Goal: Task Accomplishment & Management: Use online tool/utility

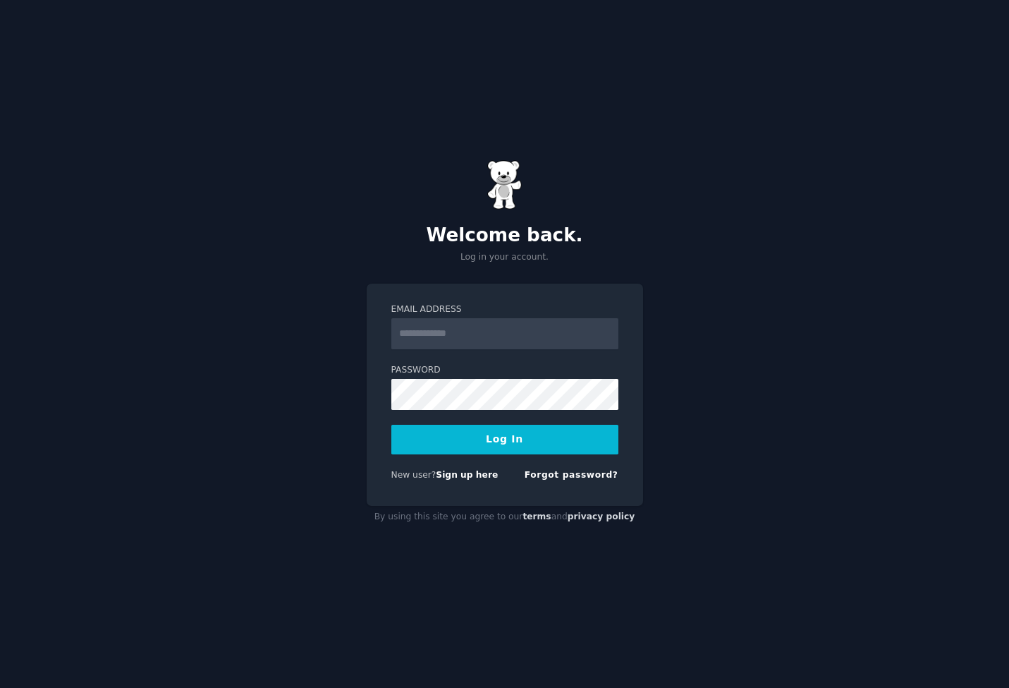
click at [521, 335] on input "Email Address" at bounding box center [505, 333] width 227 height 31
click at [500, 343] on input "Email Address" at bounding box center [505, 333] width 227 height 31
click at [477, 336] on input "**********" at bounding box center [505, 333] width 227 height 31
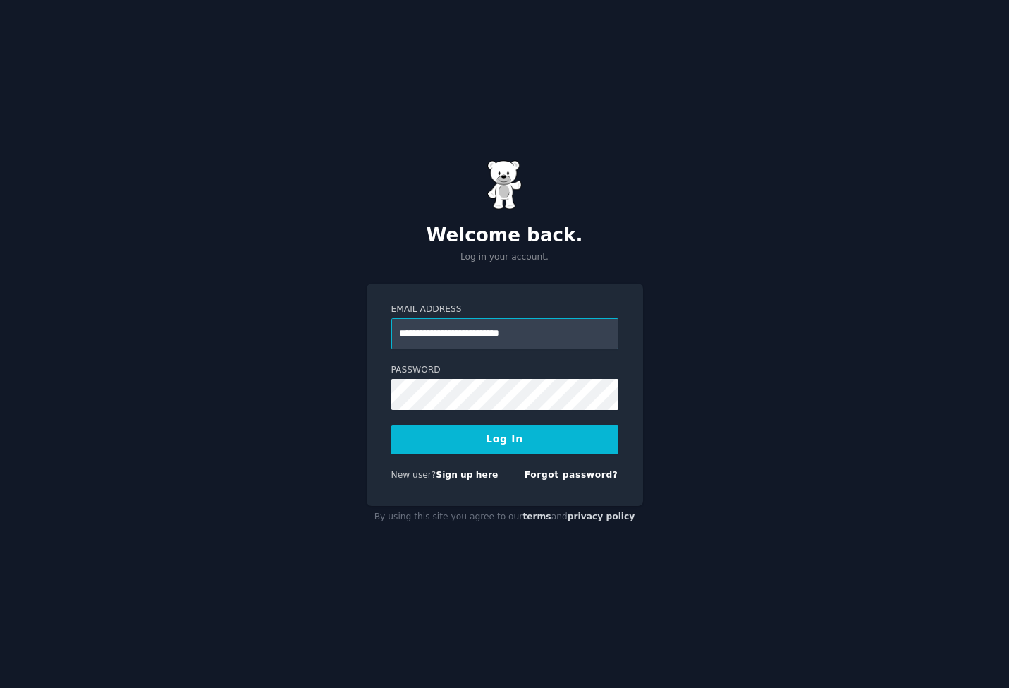
type input "**********"
click at [504, 439] on button "Log In" at bounding box center [505, 440] width 227 height 30
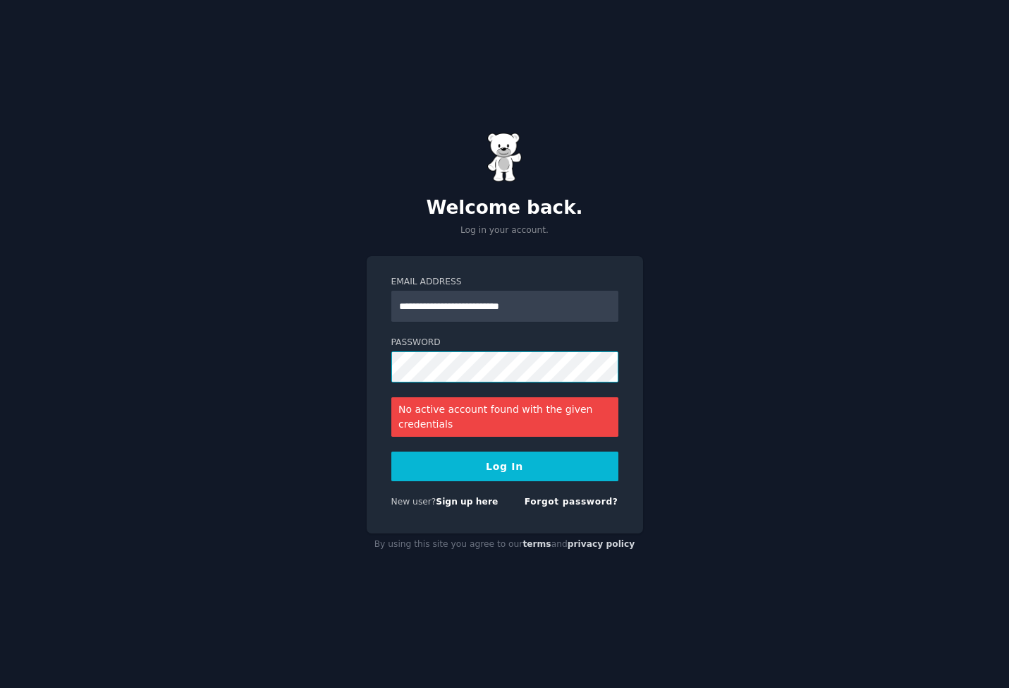
click at [504, 466] on button "Log In" at bounding box center [505, 466] width 227 height 30
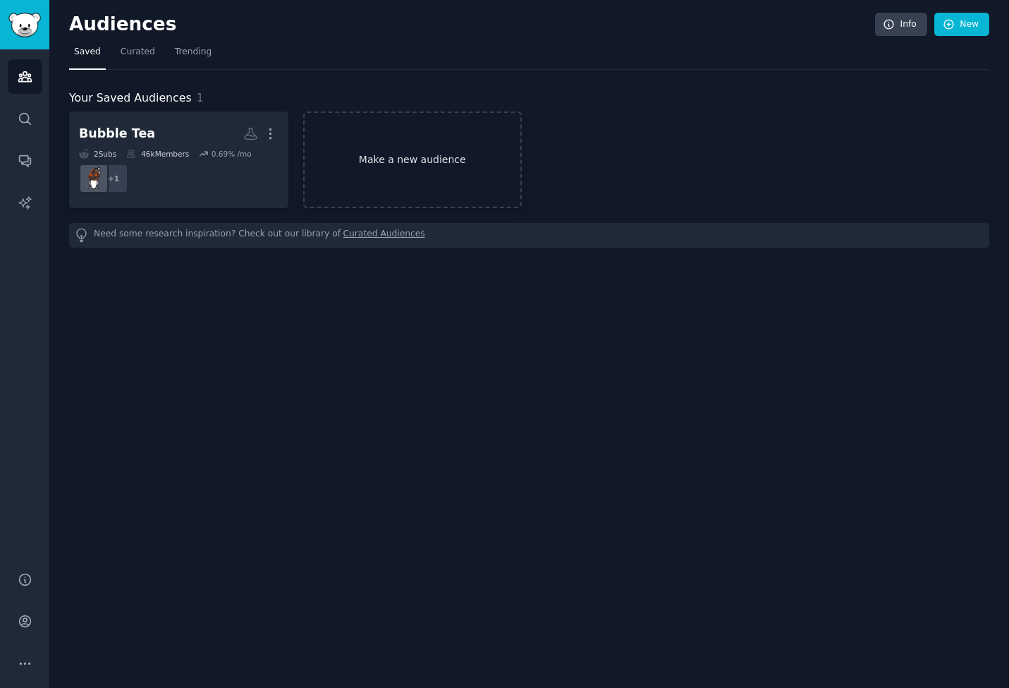
click at [432, 129] on link "Make a new audience" at bounding box center [412, 159] width 219 height 97
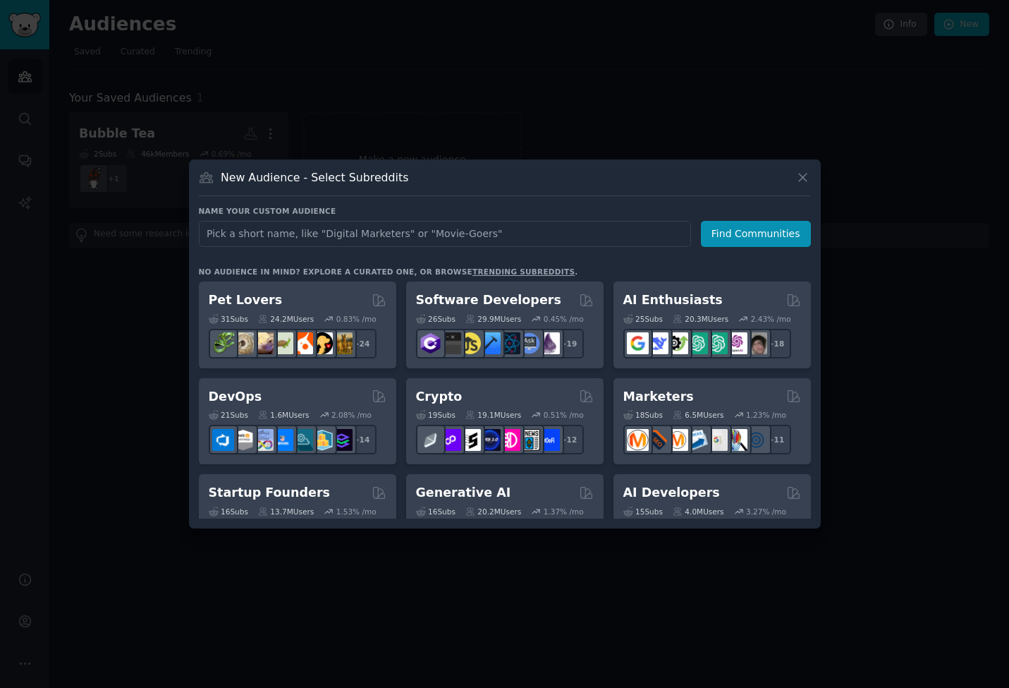
click at [274, 226] on input "text" at bounding box center [445, 234] width 492 height 26
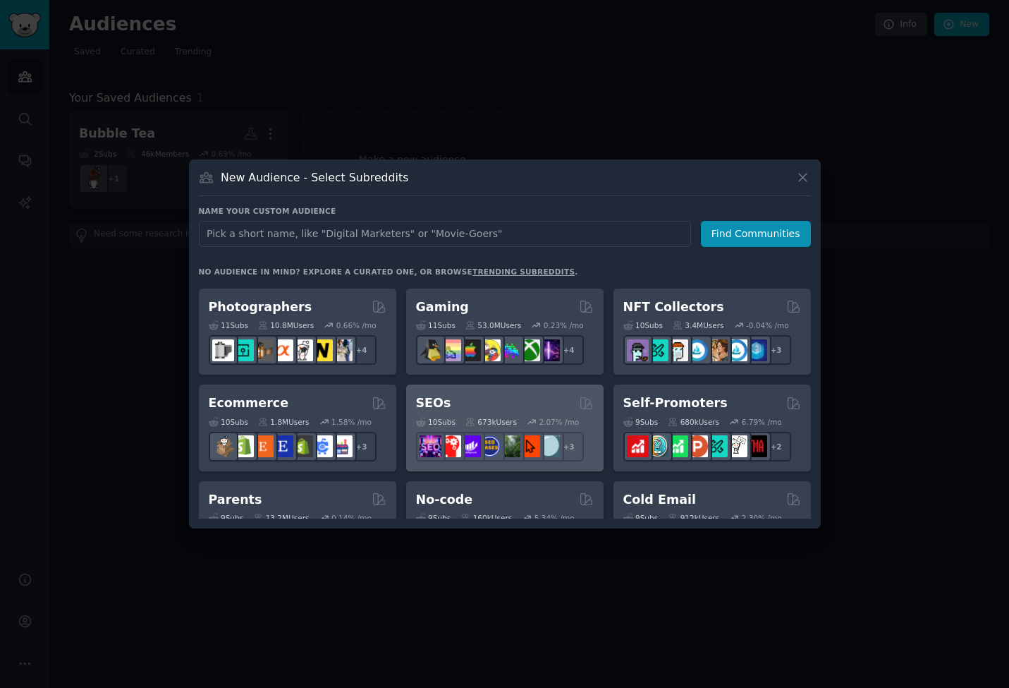
scroll to position [476, 0]
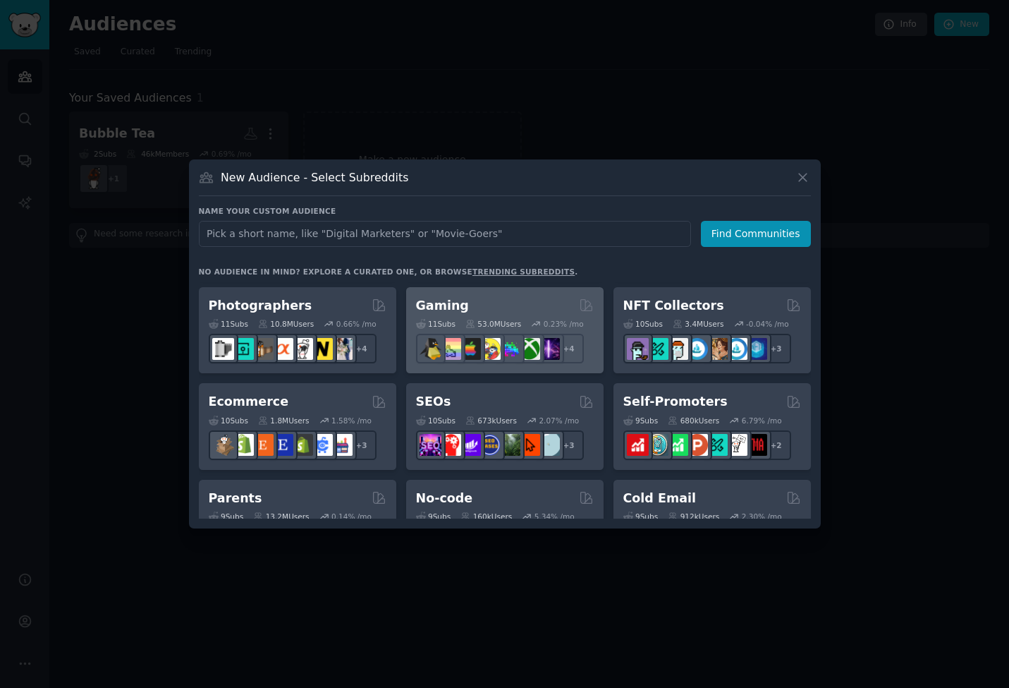
click at [480, 294] on div "Gaming 11 Sub s 53.0M Users 0.23 % /mo + 4" at bounding box center [505, 330] width 198 height 87
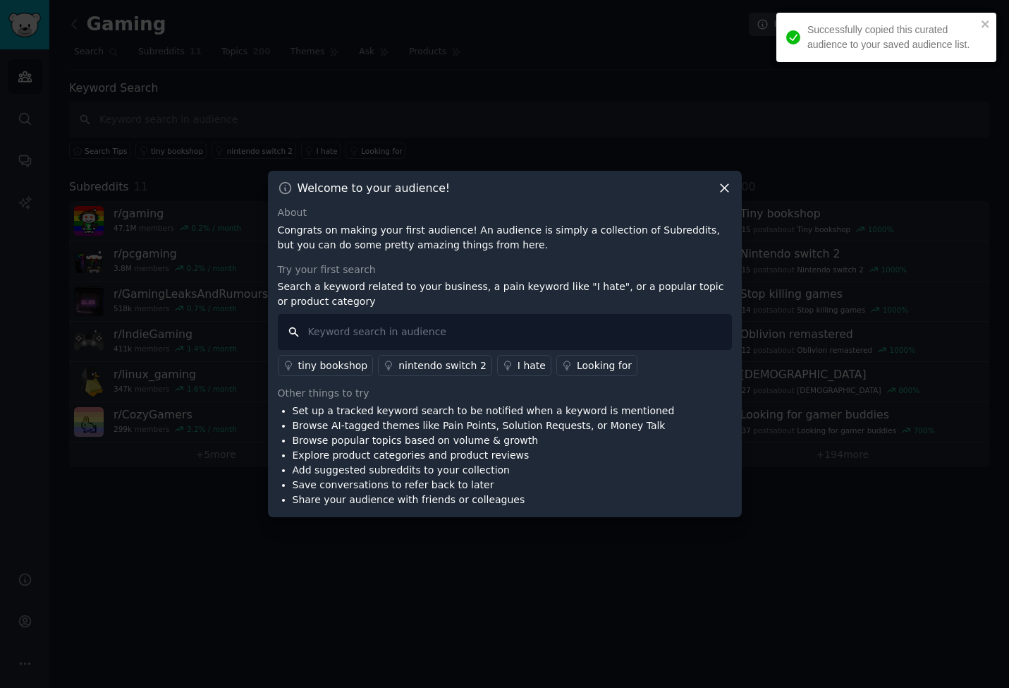
click at [438, 330] on input "text" at bounding box center [505, 332] width 454 height 36
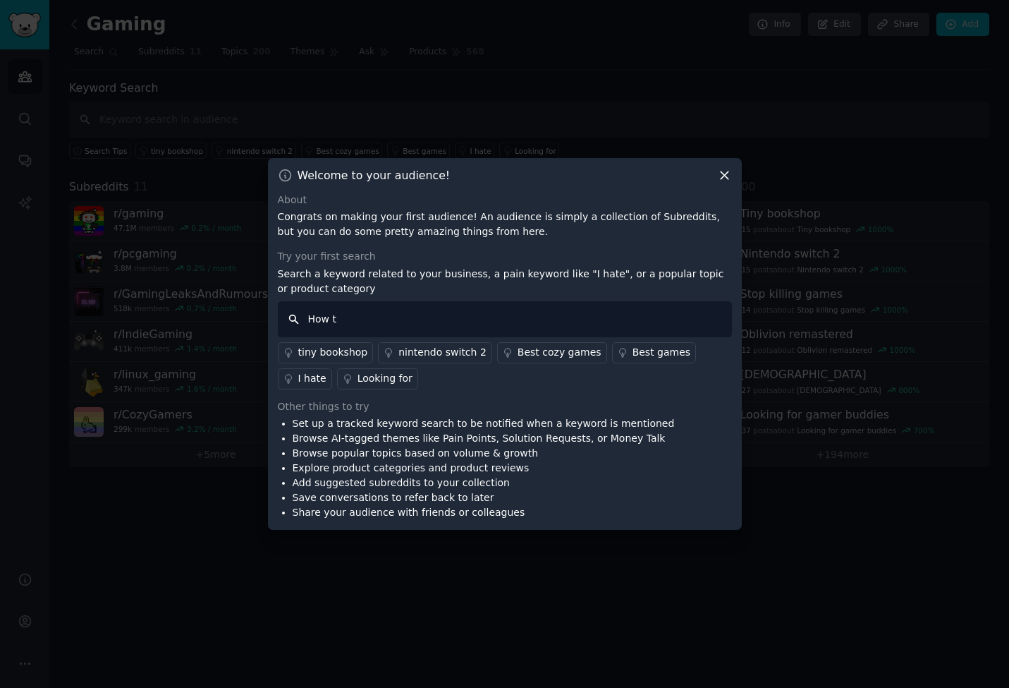
type input "How to"
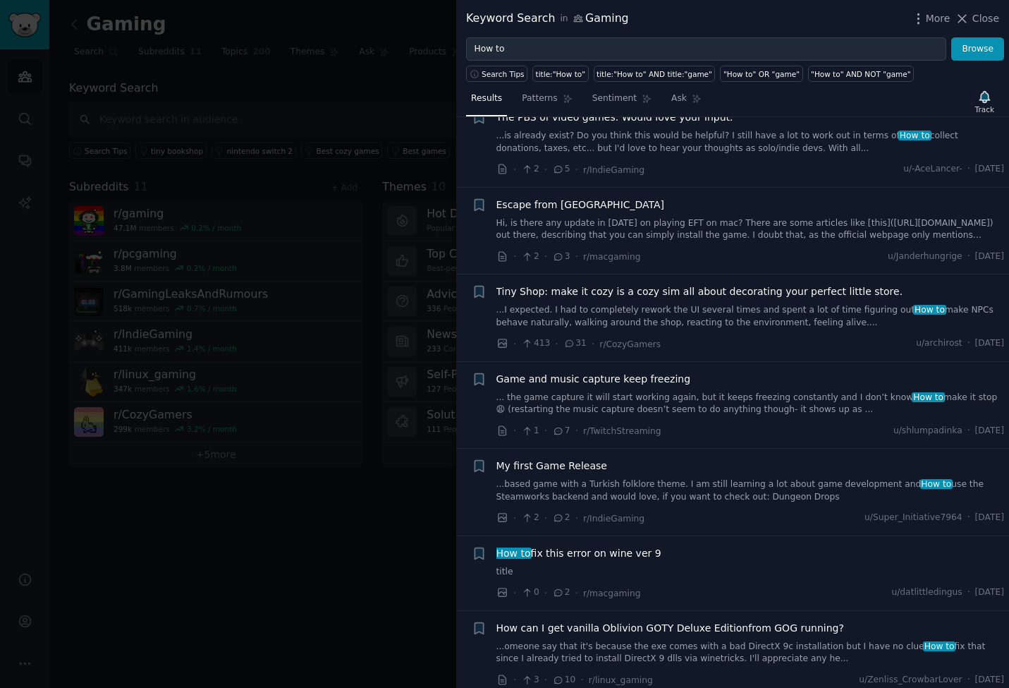
scroll to position [3217, 0]
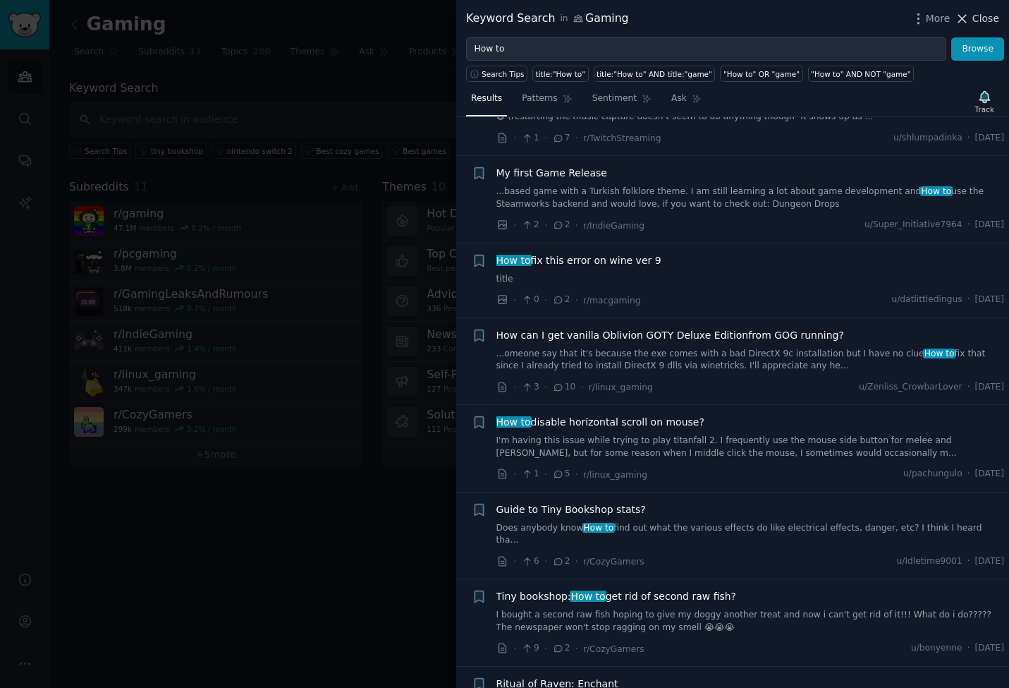
click at [975, 20] on span "Close" at bounding box center [986, 18] width 27 height 15
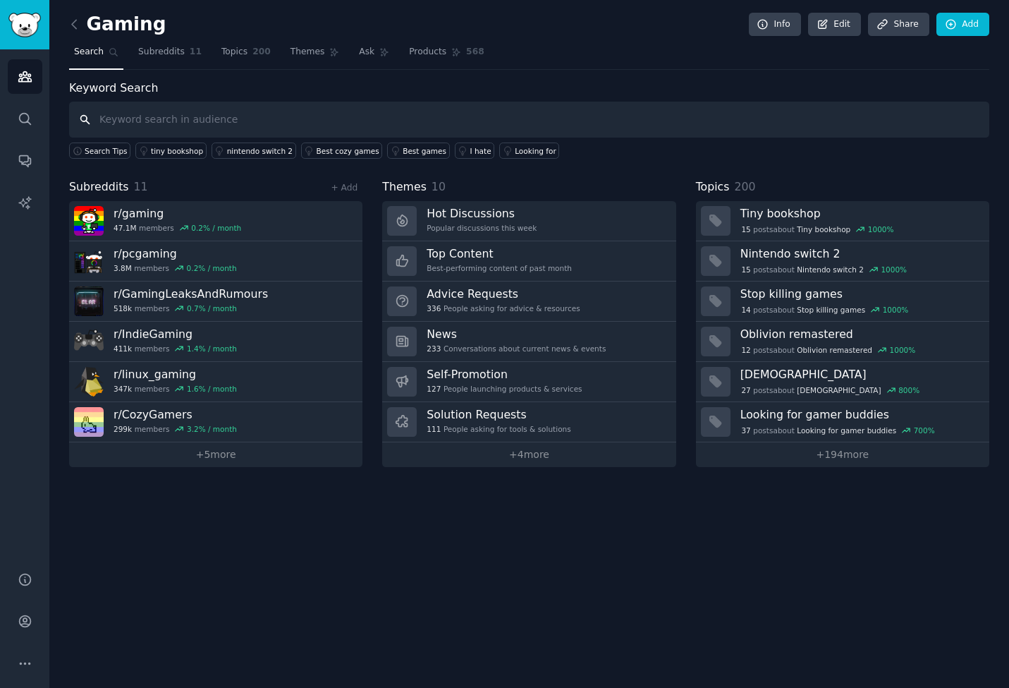
click at [311, 125] on input "text" at bounding box center [529, 120] width 921 height 36
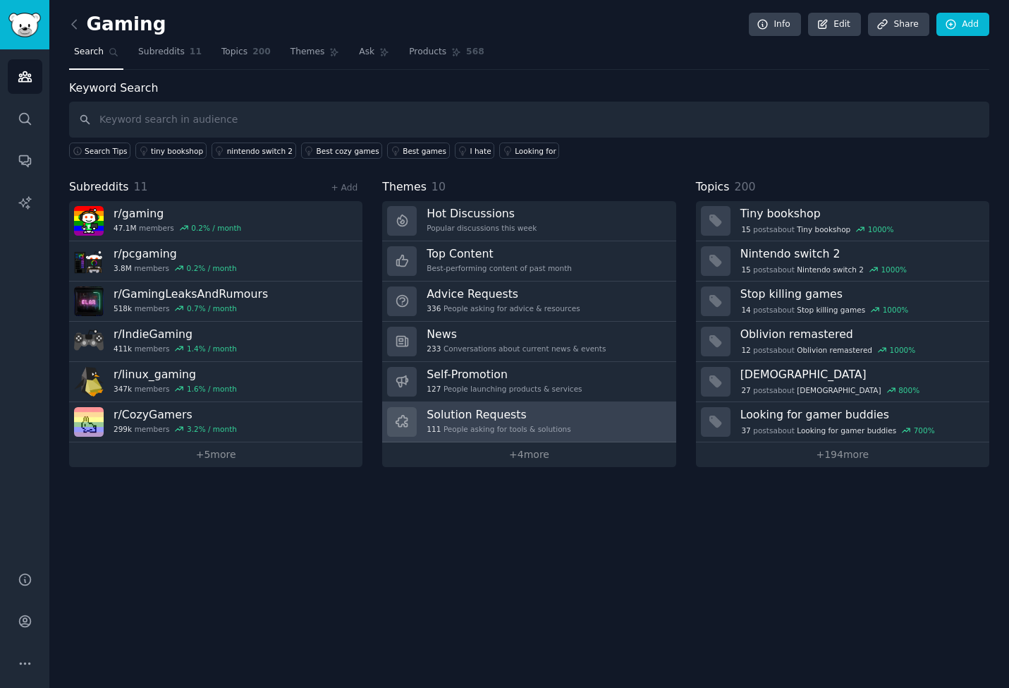
click at [526, 414] on h3 "Solution Requests" at bounding box center [499, 414] width 144 height 15
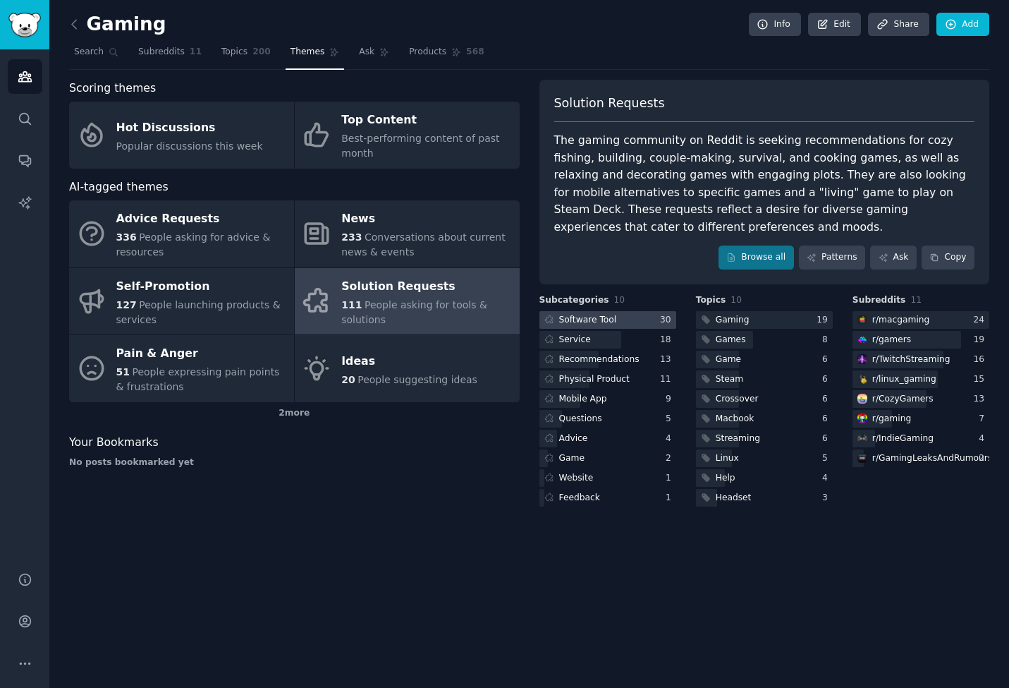
click at [620, 311] on div at bounding box center [608, 320] width 137 height 18
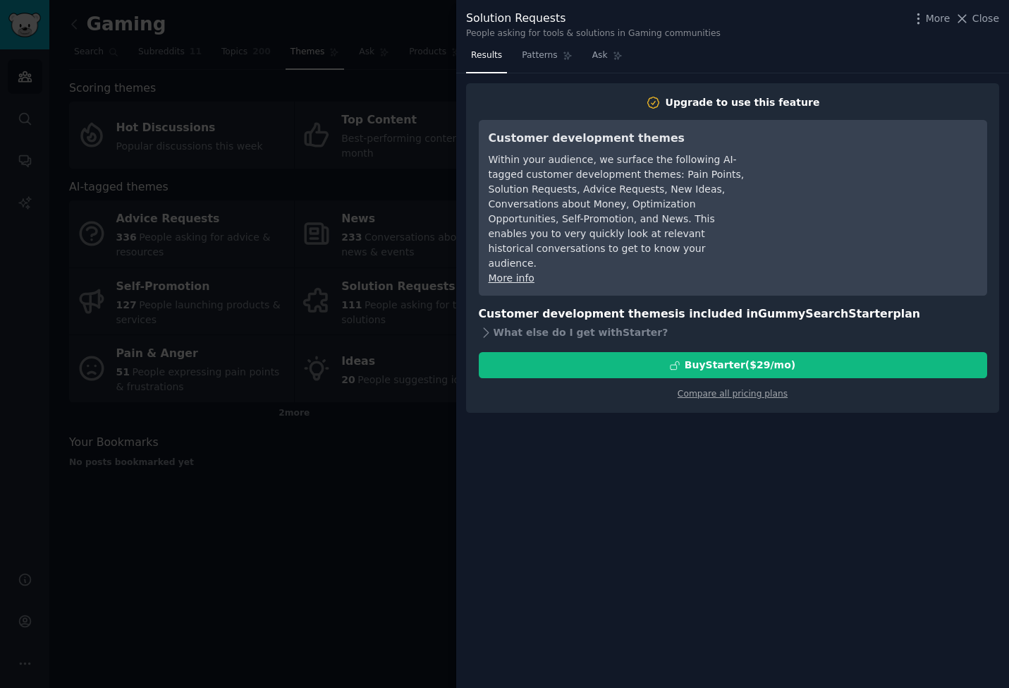
click at [507, 435] on div "Results Patterns Ask Upgrade to use this feature Customer development themes Wi…" at bounding box center [732, 365] width 553 height 643
click at [404, 498] on div at bounding box center [504, 344] width 1009 height 688
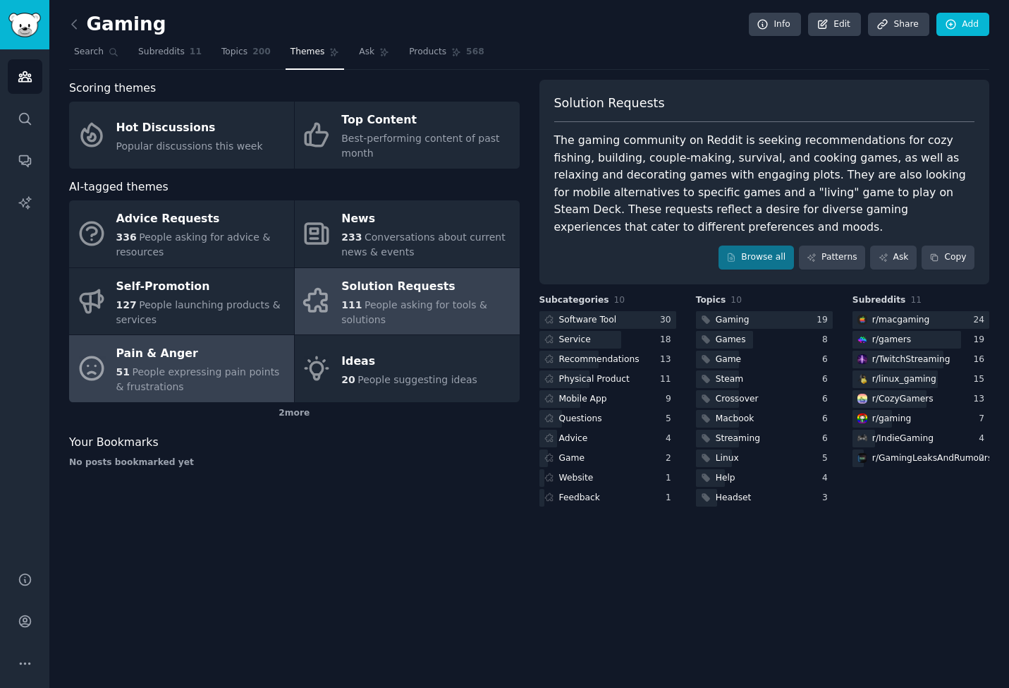
click at [224, 380] on div "51 People expressing pain points & frustrations" at bounding box center [201, 380] width 171 height 30
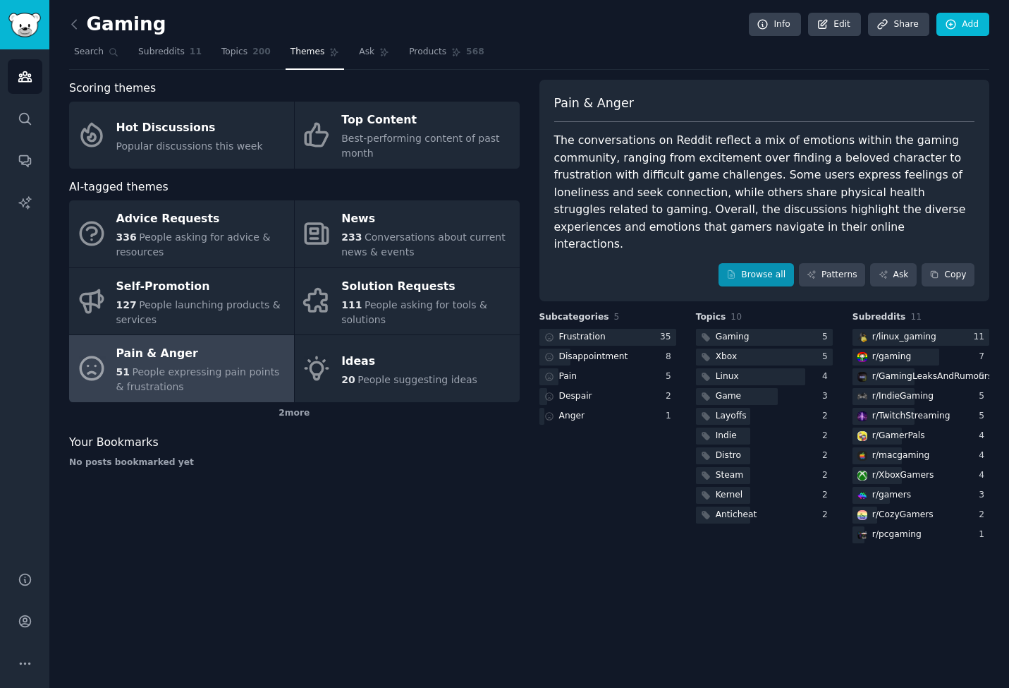
click at [733, 269] on icon at bounding box center [732, 274] width 10 height 10
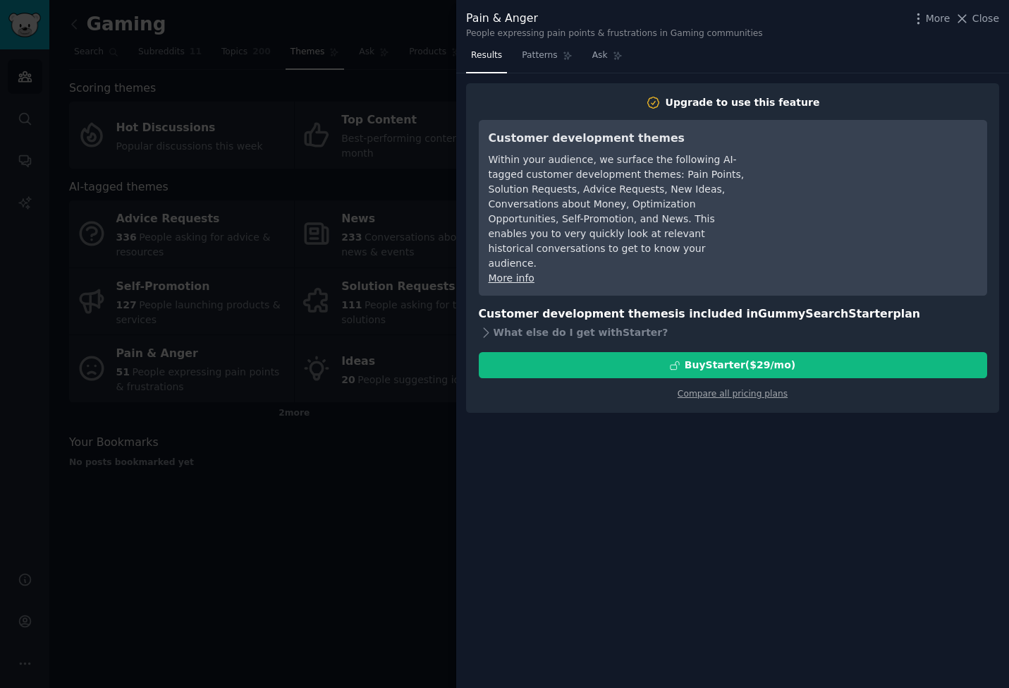
click at [341, 499] on div at bounding box center [504, 344] width 1009 height 688
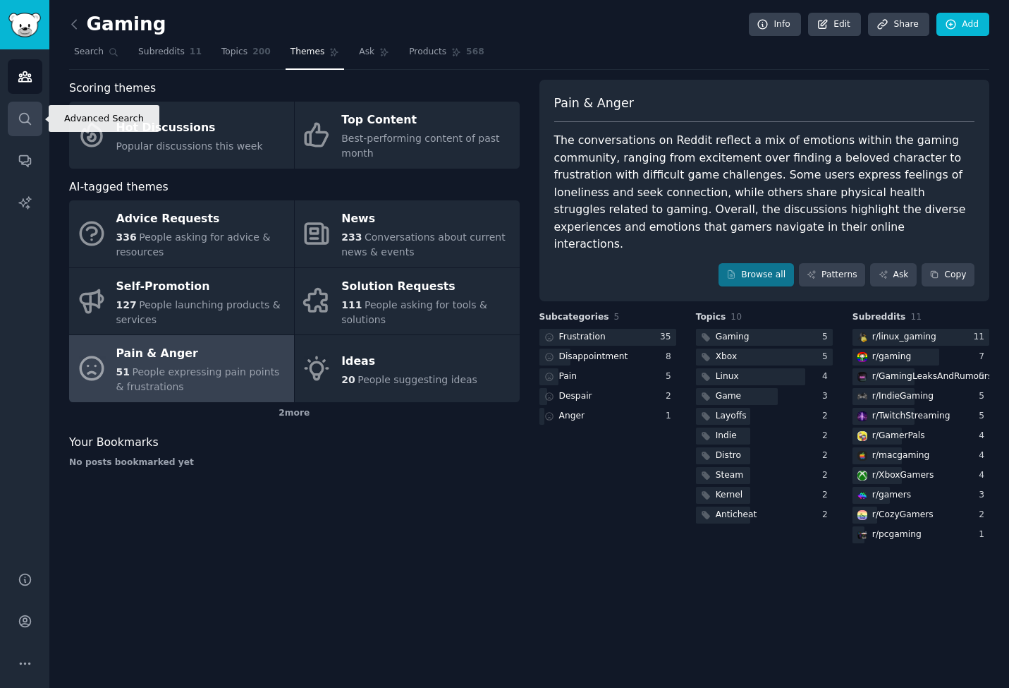
click at [21, 115] on icon "Sidebar" at bounding box center [25, 118] width 15 height 15
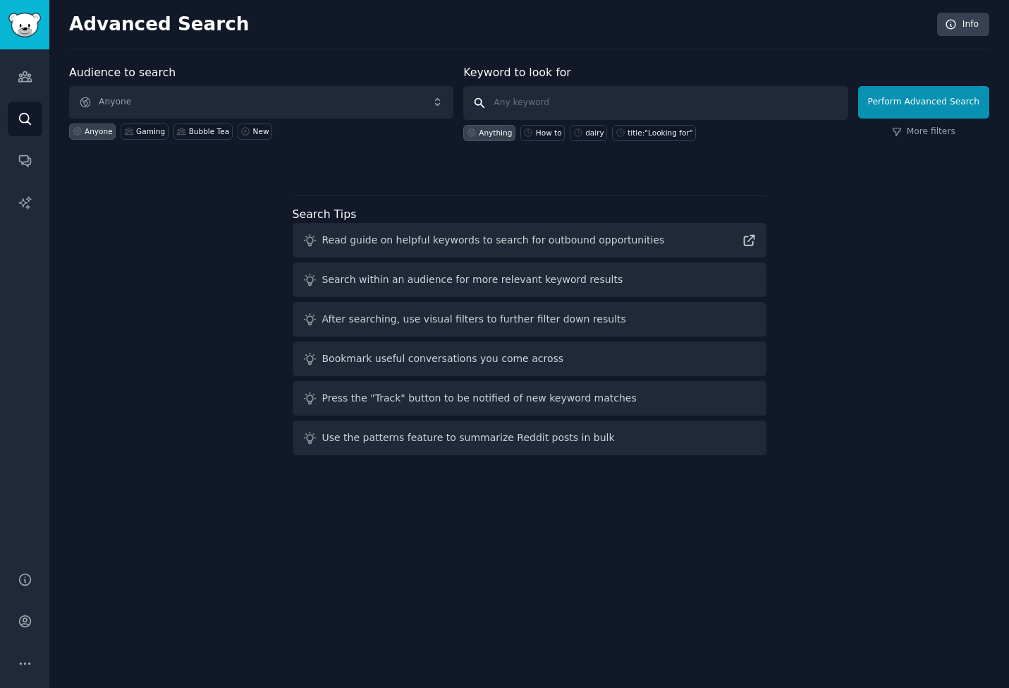
click at [594, 104] on input "text" at bounding box center [655, 103] width 384 height 34
type input "looking for"
click at [926, 102] on button "Perform Advanced Search" at bounding box center [924, 102] width 131 height 32
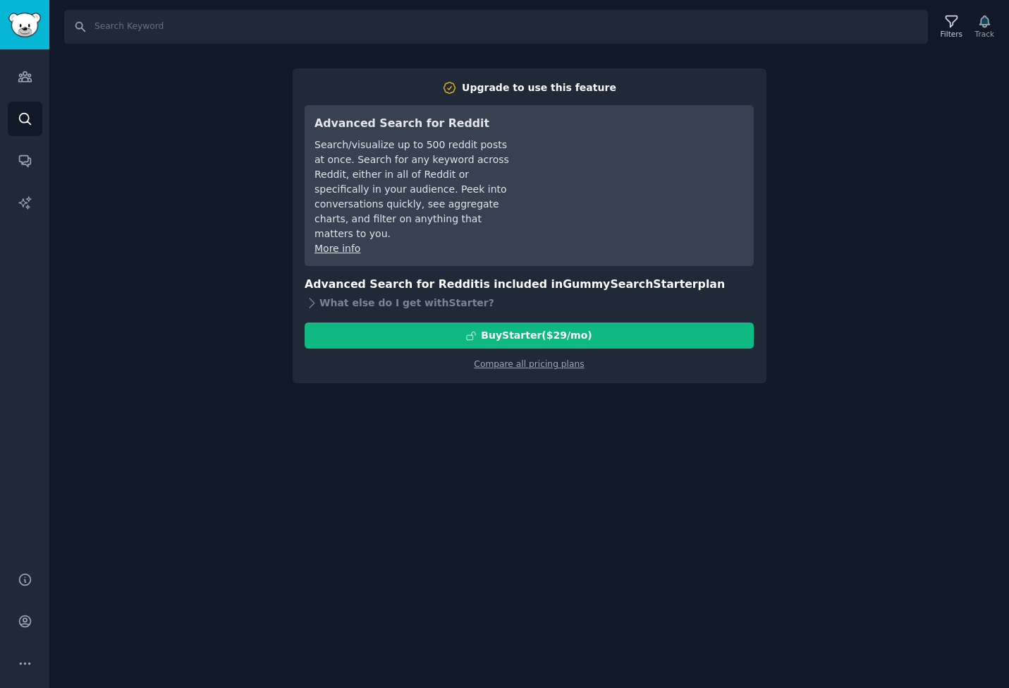
click at [807, 326] on div "Search Filters Track Upgrade to use this feature Advanced Search for Reddit Sea…" at bounding box center [529, 344] width 960 height 688
